Goal: Task Accomplishment & Management: Complete application form

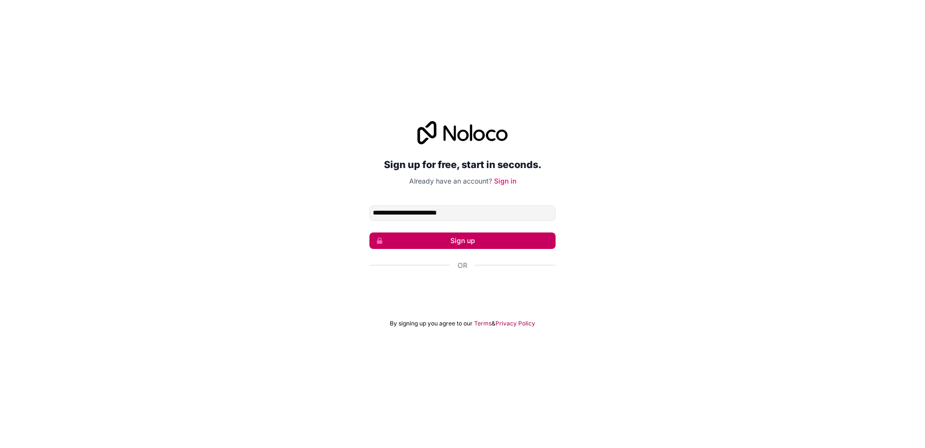
type input "**********"
click at [474, 238] on button "Sign up" at bounding box center [462, 241] width 186 height 16
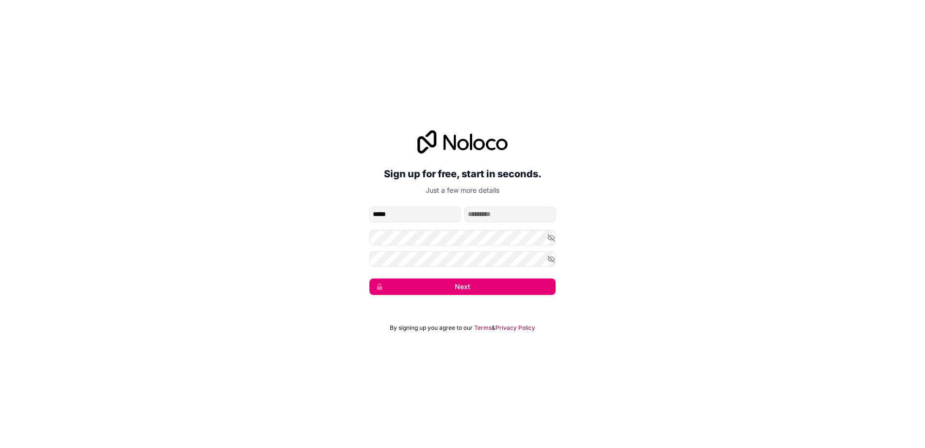
type input "*****"
type input "*********"
click at [570, 318] on div "**********" at bounding box center [462, 224] width 925 height 448
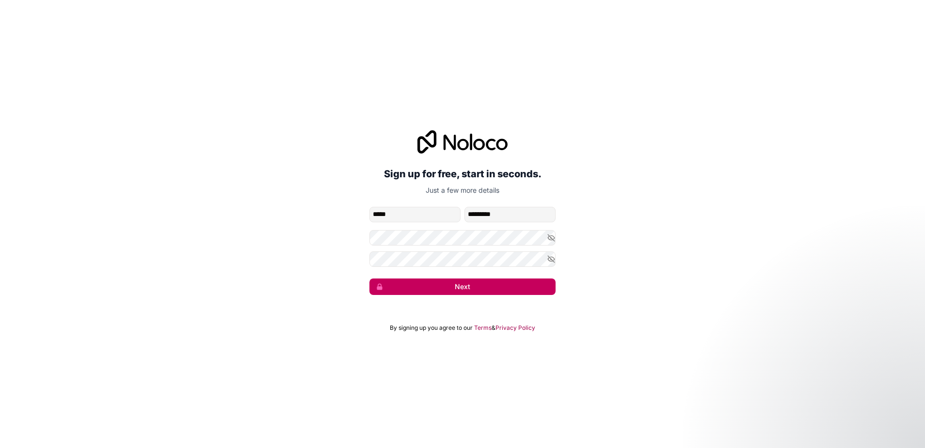
click at [479, 288] on button "Next" at bounding box center [462, 287] width 186 height 16
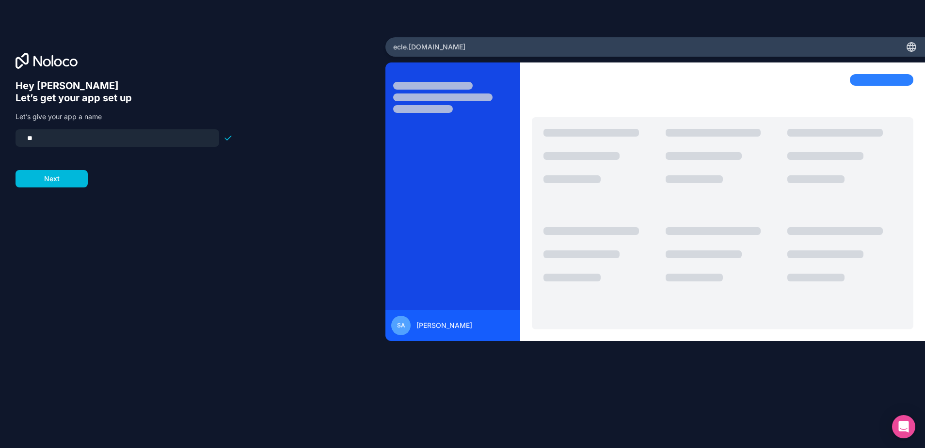
type input "*"
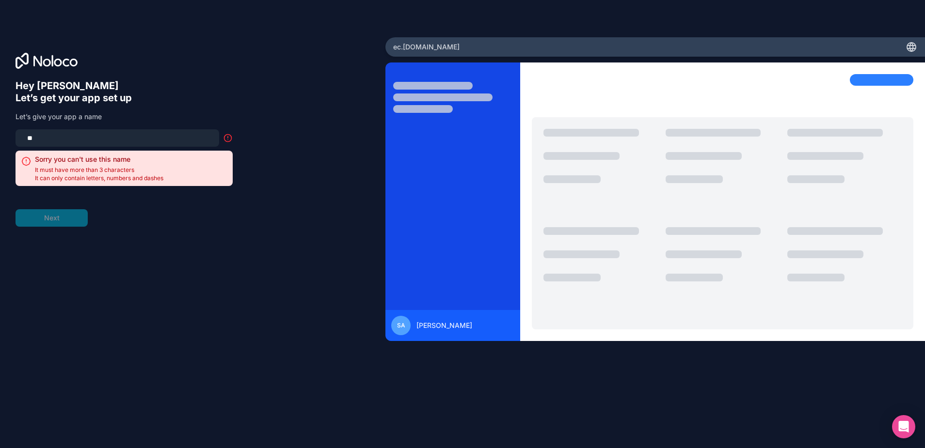
type input "*"
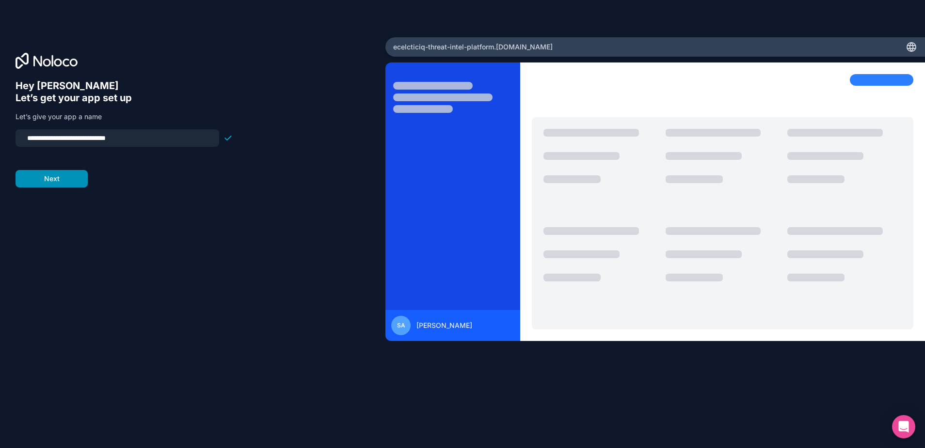
type input "**********"
click at [73, 175] on button "Next" at bounding box center [52, 178] width 72 height 17
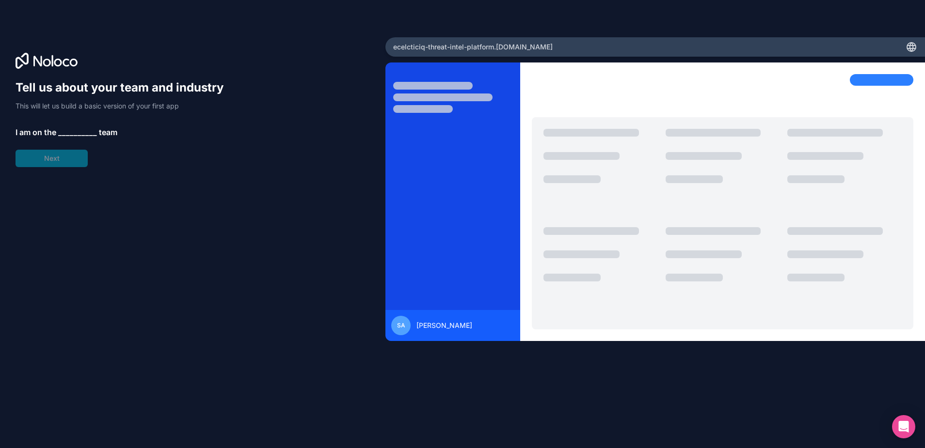
click at [82, 133] on span "__________" at bounding box center [77, 132] width 39 height 12
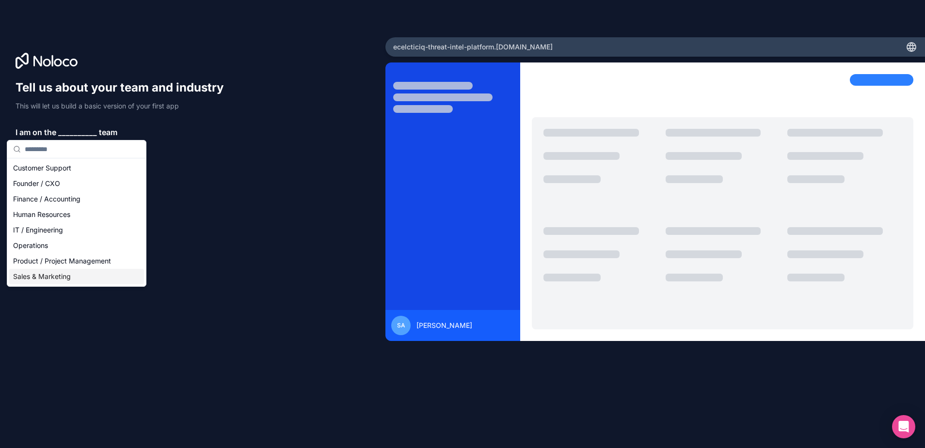
click at [66, 274] on div "Sales & Marketing" at bounding box center [76, 277] width 135 height 16
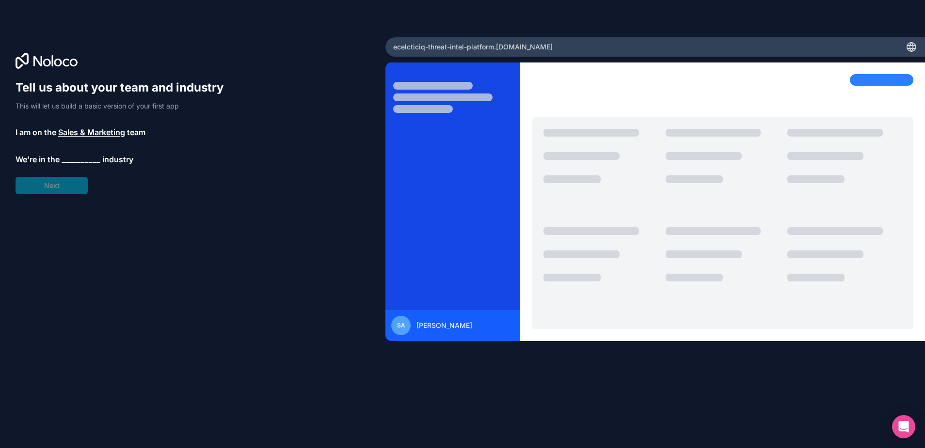
click at [76, 158] on span "__________" at bounding box center [81, 160] width 39 height 12
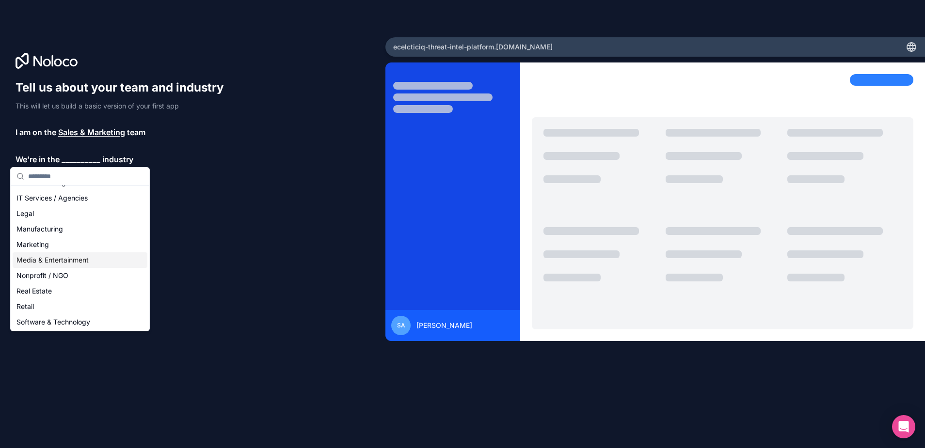
scroll to position [116, 0]
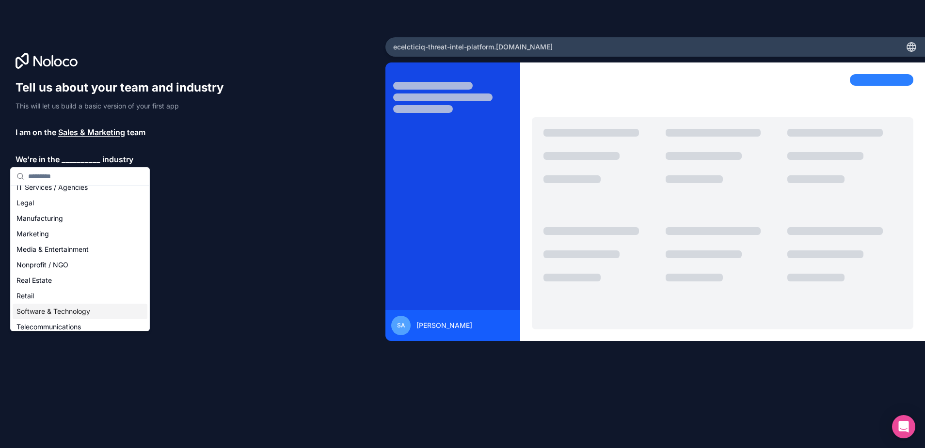
click at [69, 310] on div "Software & Technology" at bounding box center [80, 312] width 135 height 16
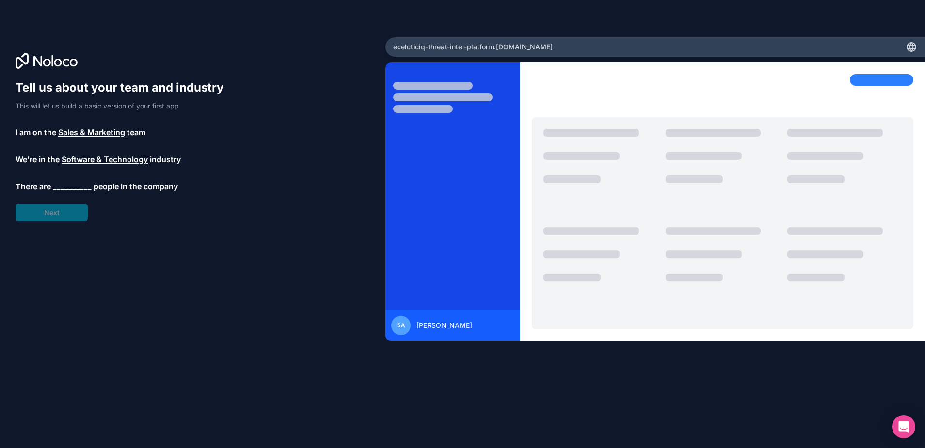
click at [67, 185] on span "__________" at bounding box center [72, 187] width 39 height 12
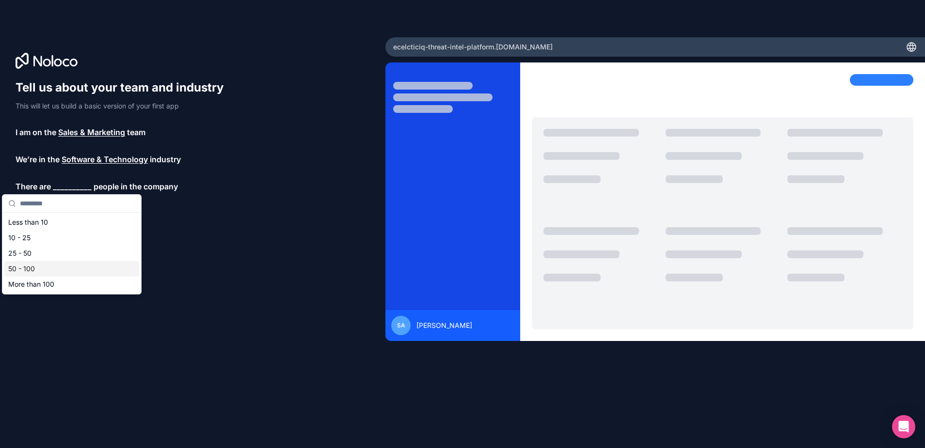
click at [39, 268] on div "50 - 100" at bounding box center [71, 269] width 135 height 16
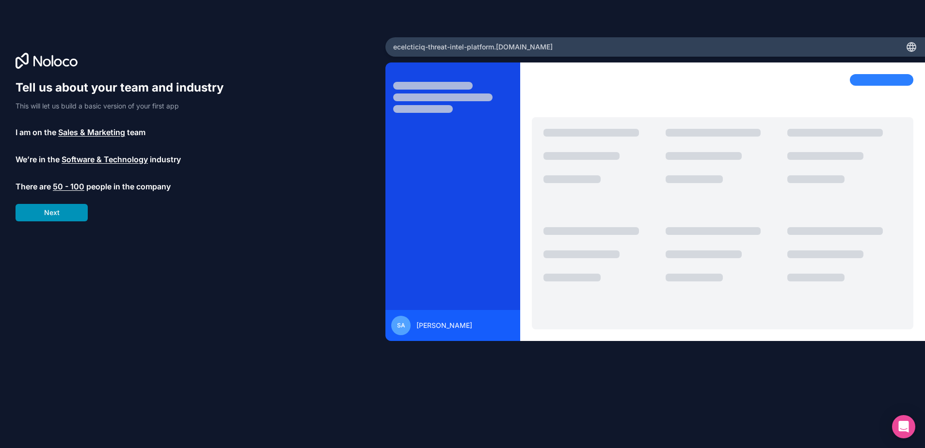
click at [56, 215] on button "Next" at bounding box center [52, 212] width 72 height 17
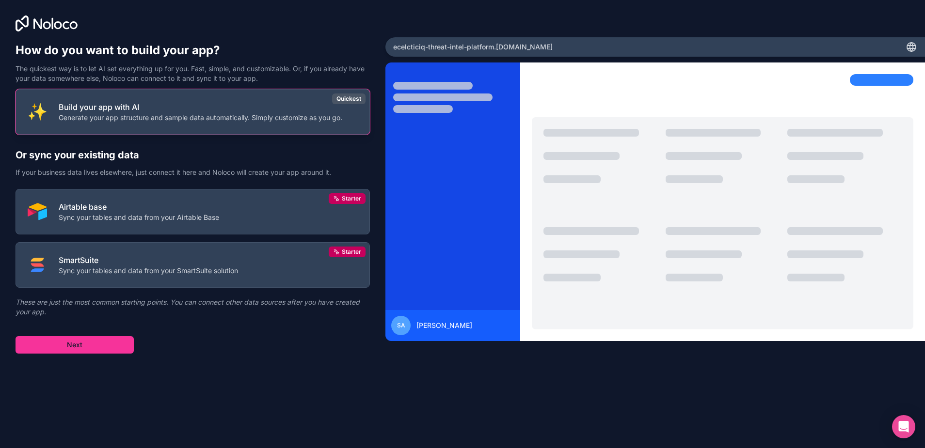
click at [238, 120] on p "Generate your app structure and sample data automatically. Simply customize as …" at bounding box center [201, 118] width 284 height 10
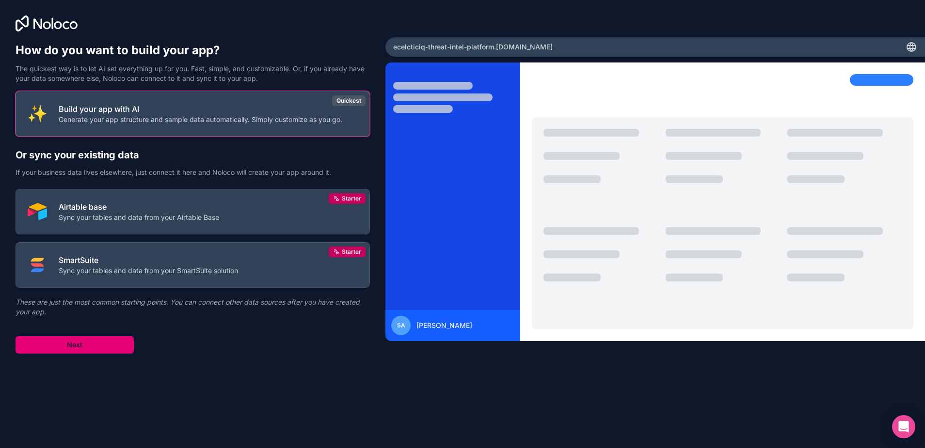
click at [100, 350] on button "Next" at bounding box center [75, 344] width 118 height 17
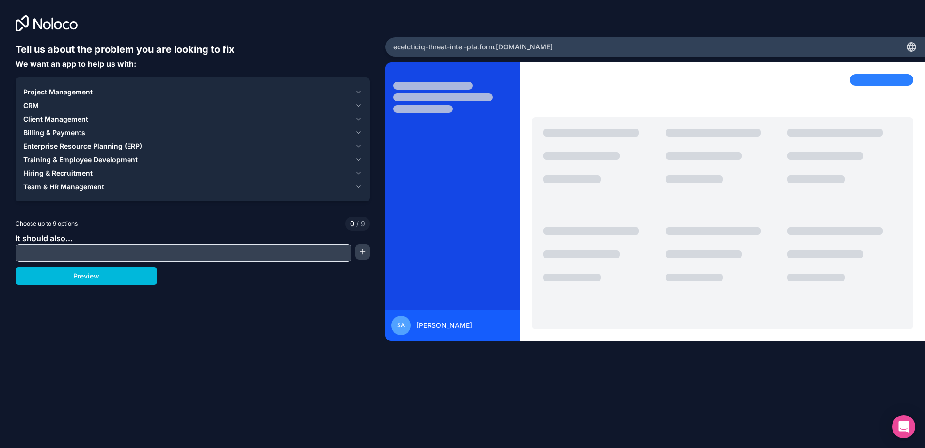
click at [360, 91] on icon "button" at bounding box center [358, 92] width 7 height 8
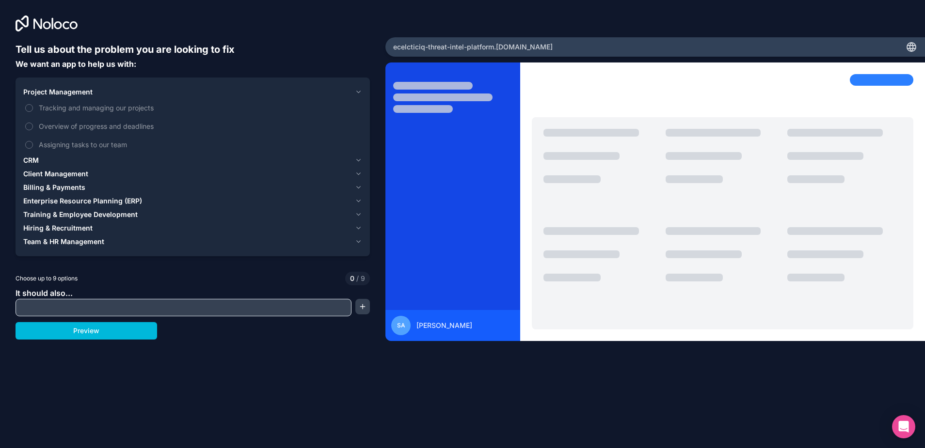
click at [360, 91] on icon "button" at bounding box center [358, 92] width 7 height 8
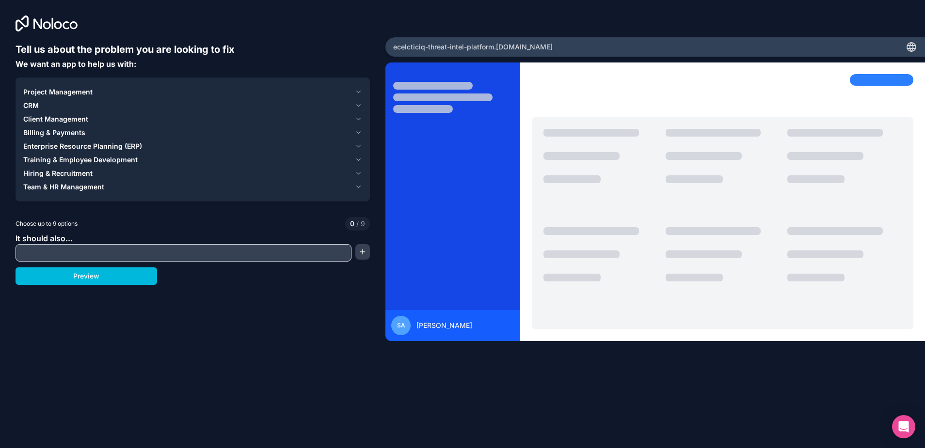
click at [358, 101] on button "CRM" at bounding box center [192, 106] width 339 height 14
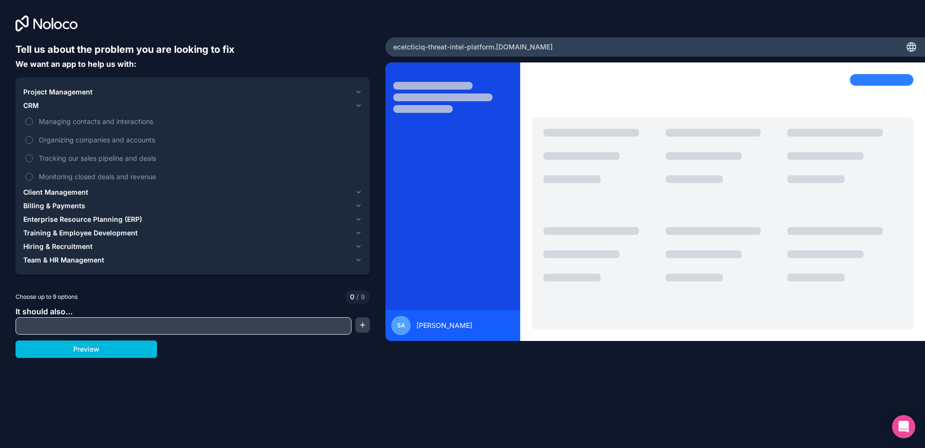
click at [358, 101] on button "CRM" at bounding box center [192, 106] width 339 height 14
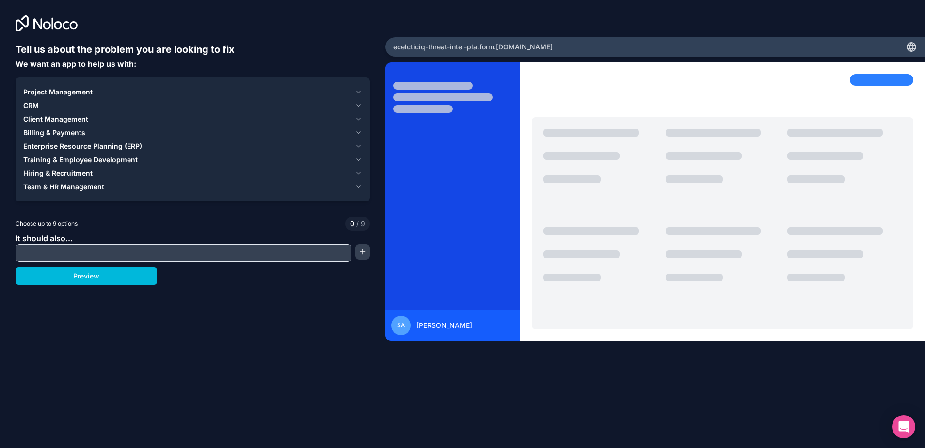
click at [357, 118] on icon "button" at bounding box center [358, 119] width 7 height 8
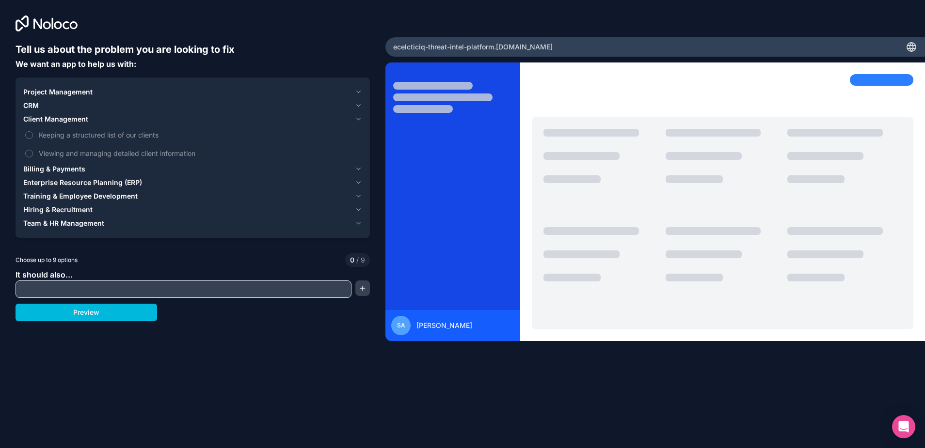
click at [357, 118] on icon "button" at bounding box center [358, 119] width 7 height 8
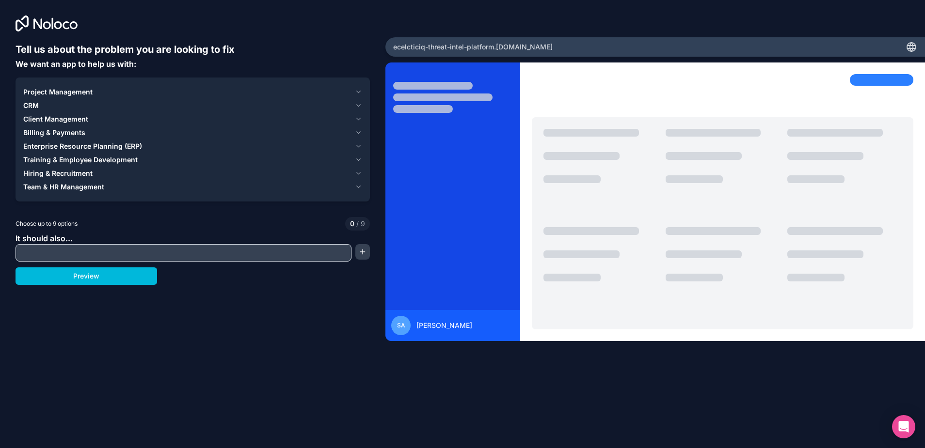
click at [361, 131] on icon "button" at bounding box center [358, 133] width 7 height 8
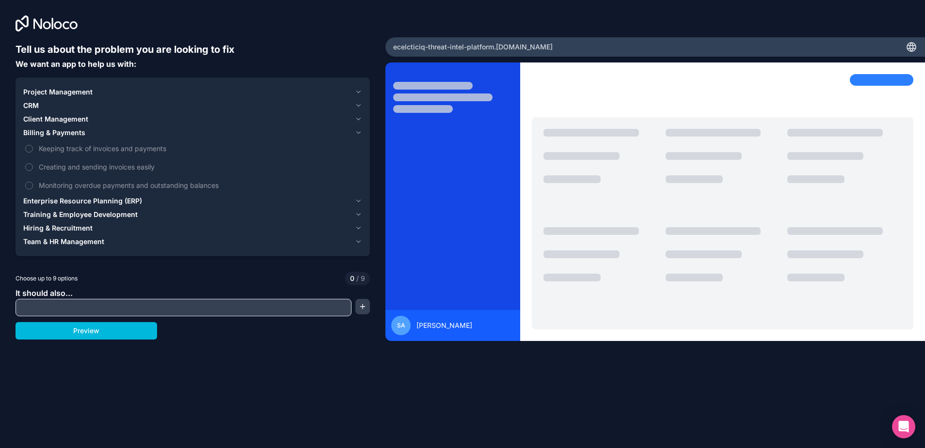
click at [361, 133] on icon "button" at bounding box center [358, 133] width 7 height 8
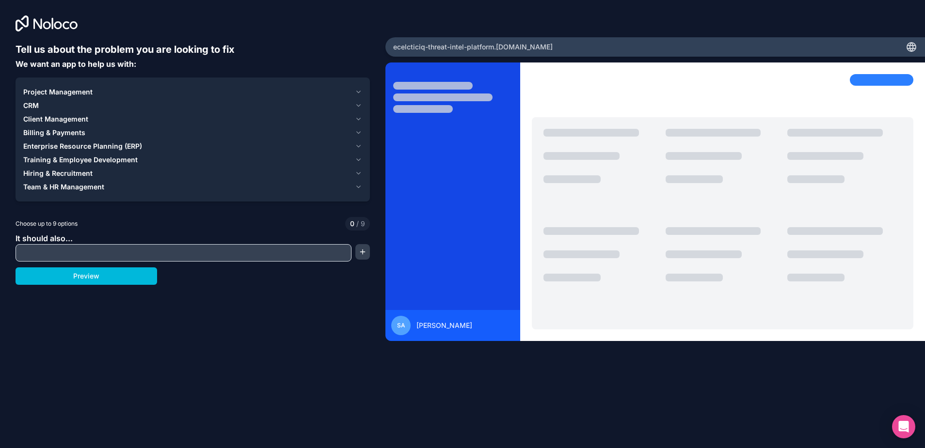
click at [358, 144] on icon "button" at bounding box center [358, 146] width 7 height 8
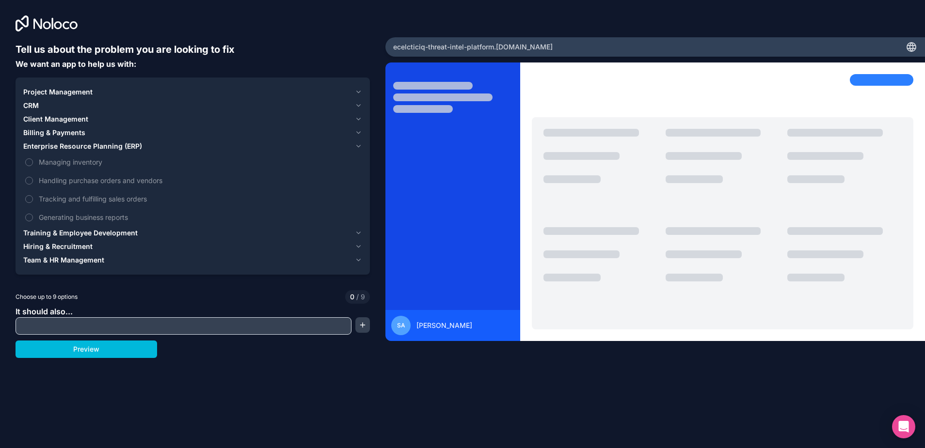
click at [357, 231] on icon "button" at bounding box center [358, 233] width 7 height 8
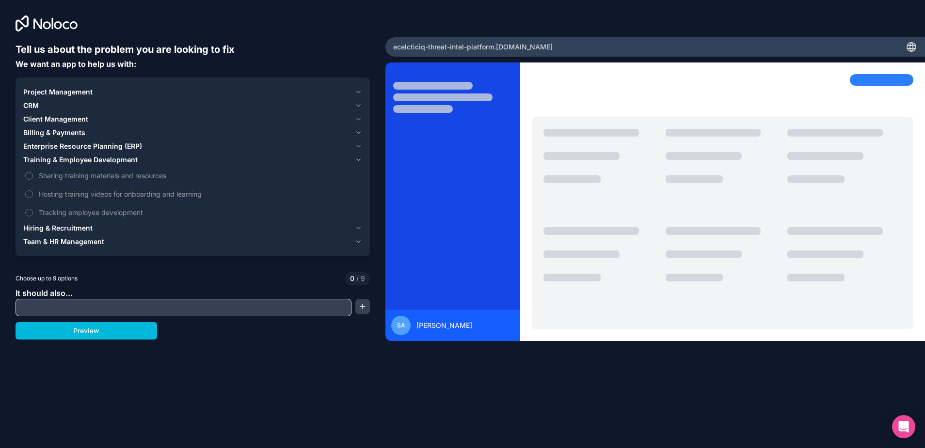
click at [357, 242] on icon "button" at bounding box center [358, 242] width 7 height 8
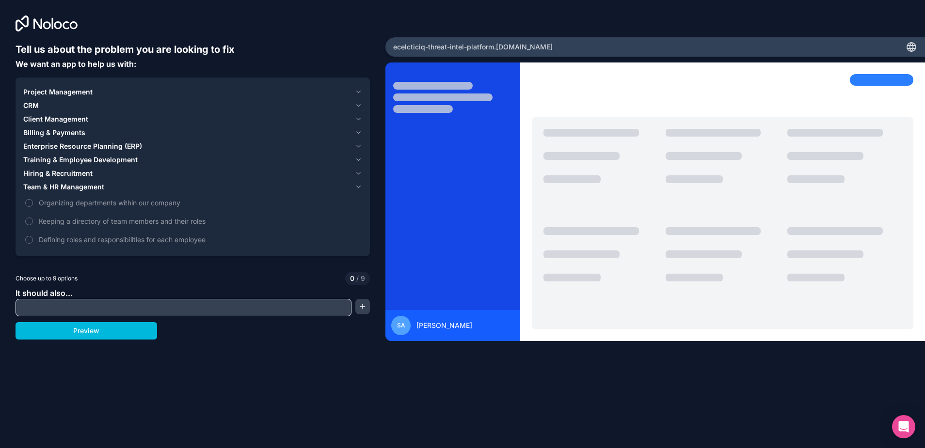
click at [357, 94] on icon "button" at bounding box center [358, 92] width 7 height 8
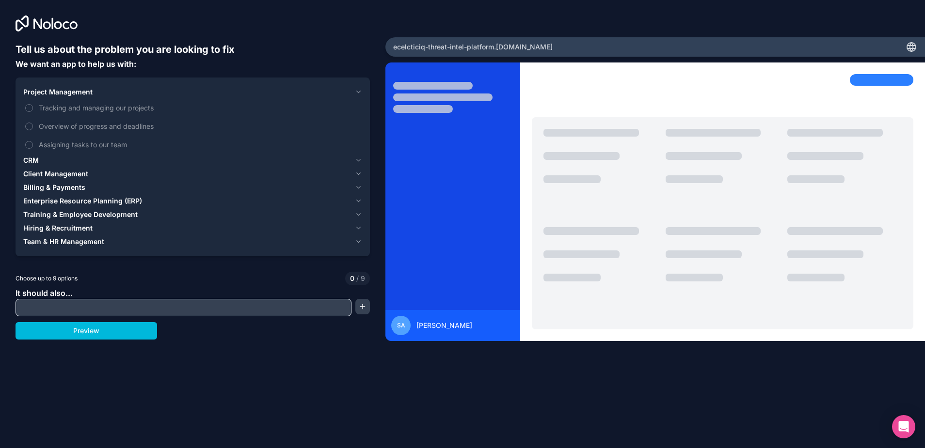
click at [30, 107] on button "Tracking and managing our projects" at bounding box center [29, 108] width 8 height 8
click at [30, 141] on button "Assigning tasks to our team" at bounding box center [29, 145] width 8 height 8
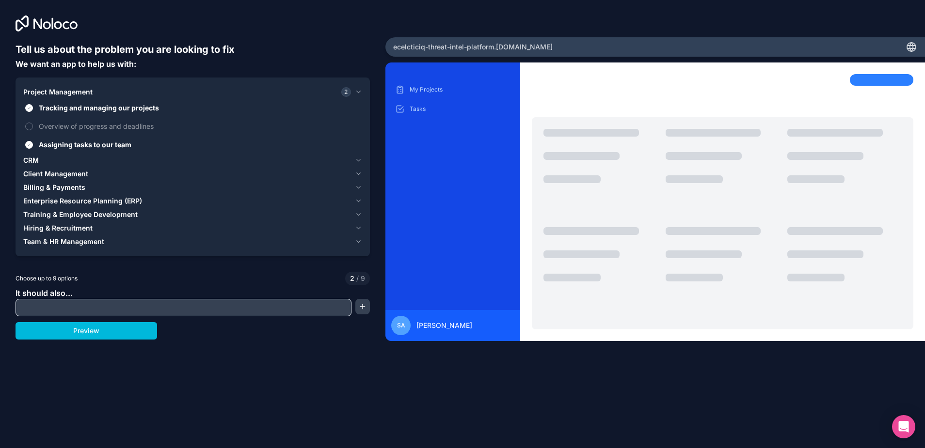
click at [359, 162] on icon "button" at bounding box center [358, 161] width 7 height 8
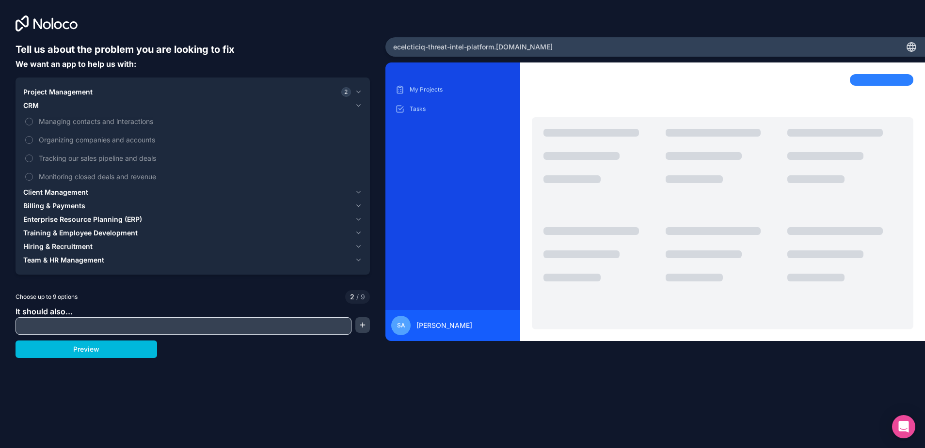
click at [82, 192] on span "Client Management" at bounding box center [55, 193] width 65 height 10
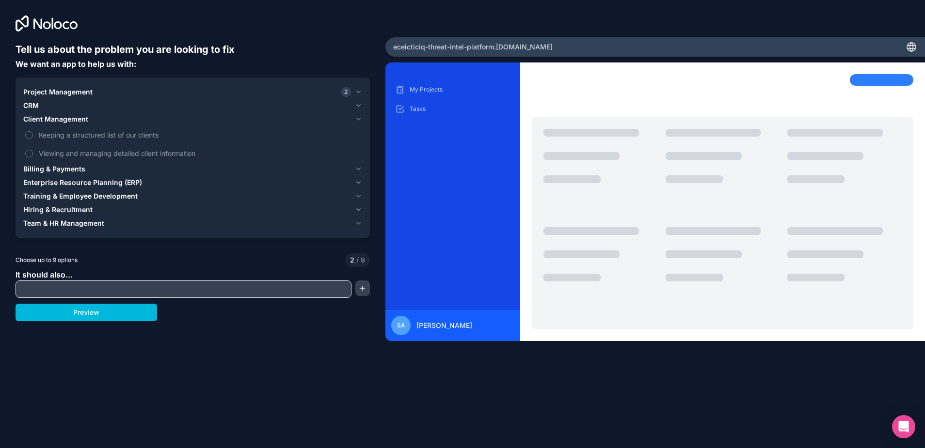
click at [31, 151] on button "Viewing and managing detailed client information" at bounding box center [29, 154] width 8 height 8
click at [361, 171] on icon "button" at bounding box center [358, 169] width 7 height 8
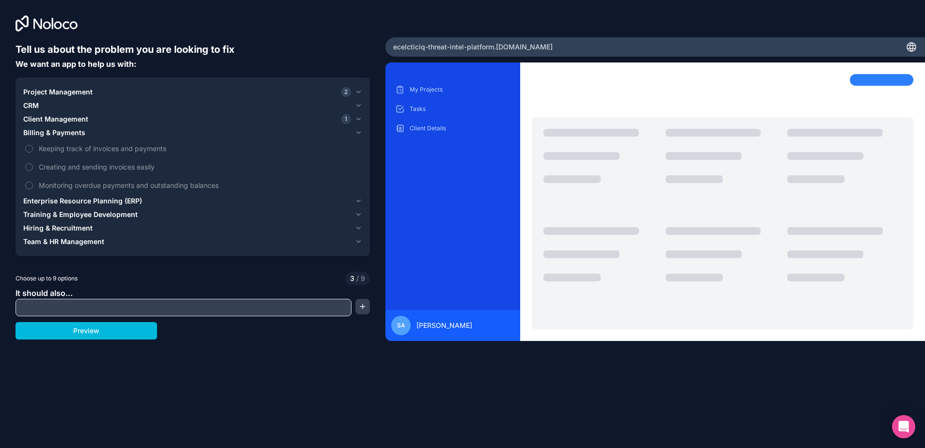
click at [89, 201] on span "Enterprise Resource Planning (ERP)" at bounding box center [82, 201] width 119 height 10
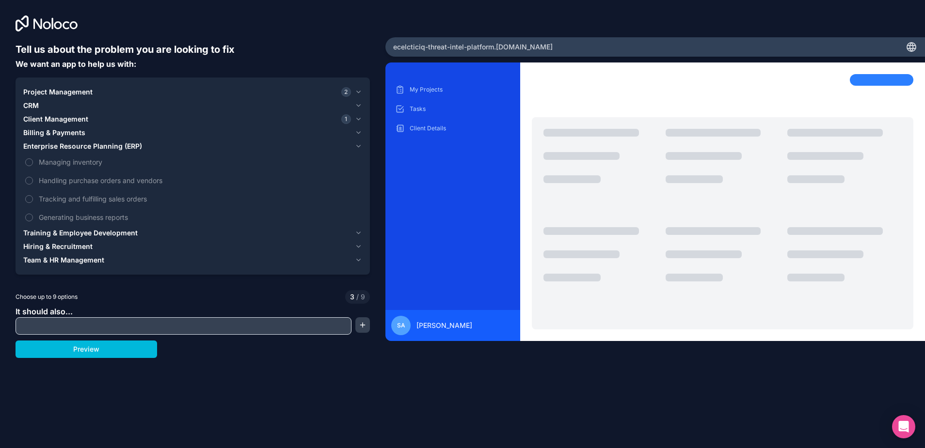
click at [32, 218] on button "Generating business reports" at bounding box center [29, 218] width 8 height 8
click at [88, 228] on button "Training & Employee Development" at bounding box center [192, 233] width 339 height 14
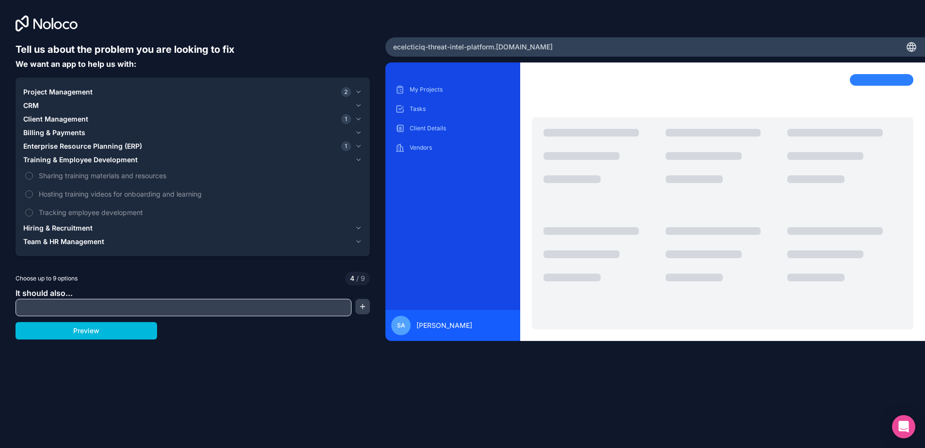
click at [30, 177] on button "Sharing training materials and resources" at bounding box center [29, 176] width 8 height 8
click at [29, 210] on button "Tracking employee development" at bounding box center [29, 213] width 8 height 8
click at [70, 226] on span "Hiring & Recruitment" at bounding box center [57, 228] width 69 height 10
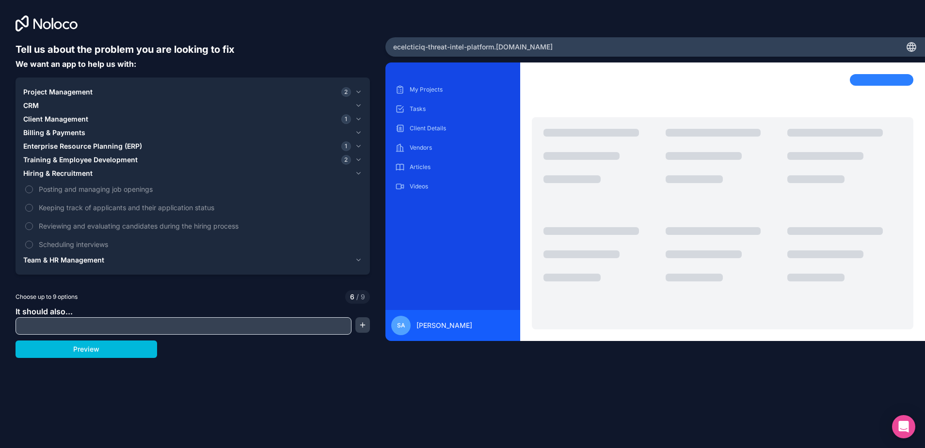
click at [39, 255] on button "Team & HR Management" at bounding box center [192, 260] width 339 height 14
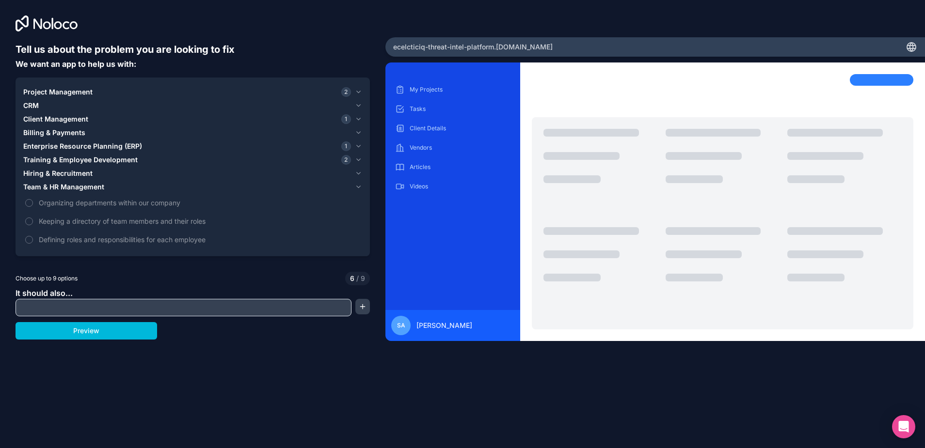
click at [28, 236] on button "Defining roles and responsibilities for each employee" at bounding box center [29, 240] width 8 height 8
click at [118, 305] on input "text" at bounding box center [183, 308] width 331 height 14
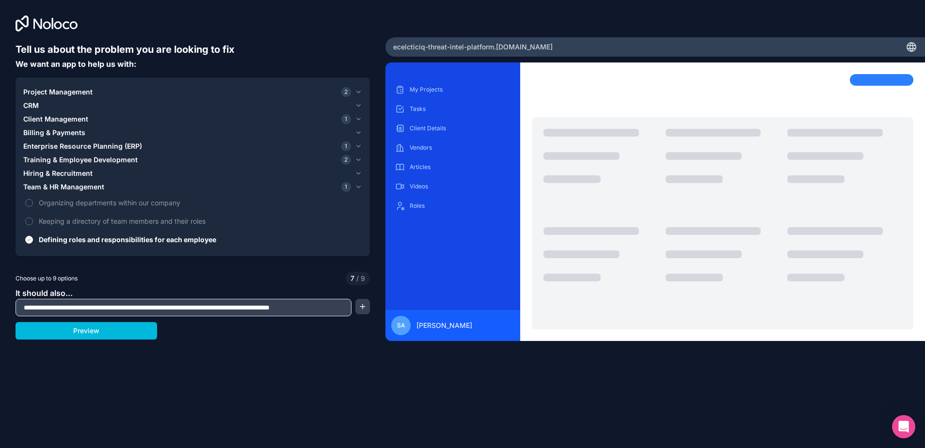
type input "**********"
click at [113, 335] on button "Preview" at bounding box center [87, 330] width 142 height 17
